Goal: Information Seeking & Learning: Learn about a topic

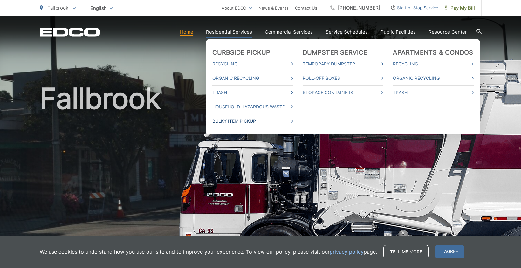
click at [226, 121] on link "Bulky Item Pickup" at bounding box center [252, 121] width 81 height 8
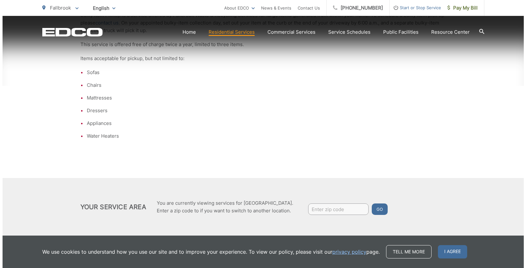
scroll to position [183, 0]
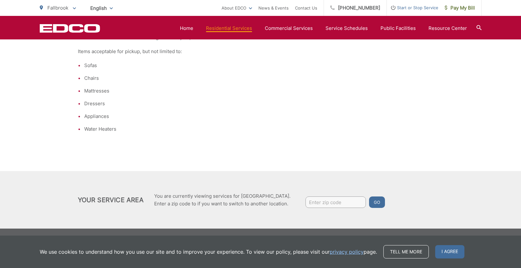
click at [321, 202] on input "Enter zip code" at bounding box center [336, 202] width 60 height 11
type input "92028"
click at [369, 197] on button "Go" at bounding box center [377, 202] width 16 height 11
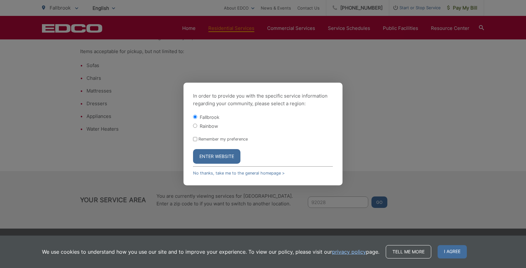
click at [207, 155] on button "Enter Website" at bounding box center [216, 156] width 47 height 15
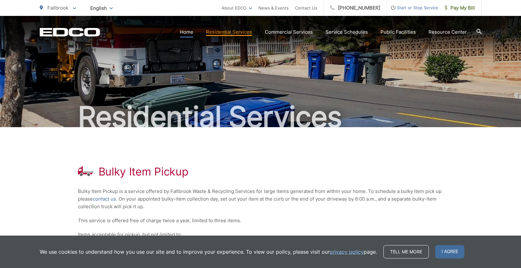
click at [190, 32] on link "Home" at bounding box center [186, 32] width 13 height 8
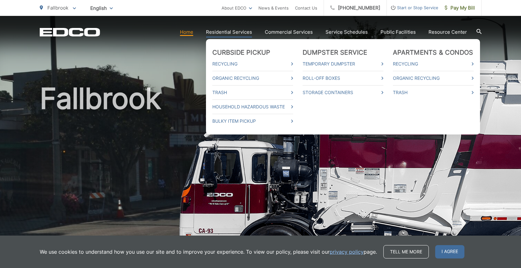
click at [222, 32] on link "Residential Services" at bounding box center [229, 32] width 46 height 8
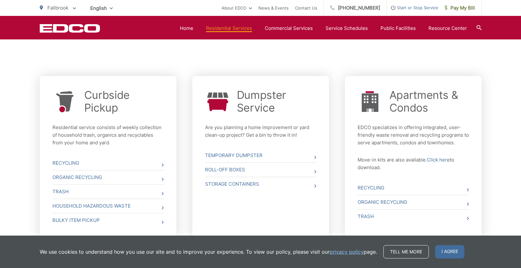
scroll to position [254, 0]
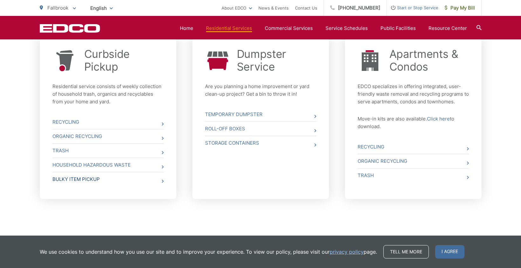
click at [70, 180] on link "Bulky Item Pickup" at bounding box center [107, 179] width 111 height 14
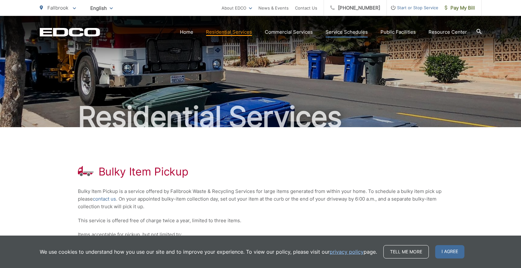
click at [339, 31] on link "Service Schedules" at bounding box center [347, 32] width 42 height 8
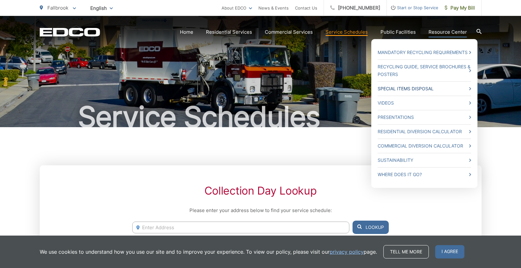
click at [470, 89] on icon at bounding box center [470, 88] width 2 height 3
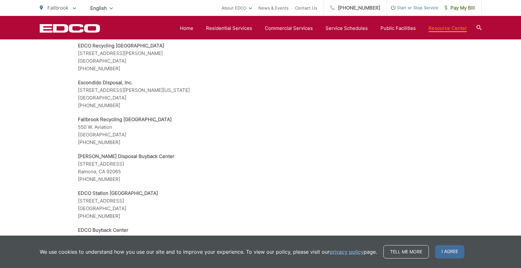
scroll to position [1178, 0]
